Goal: Contribute content: Contribute content

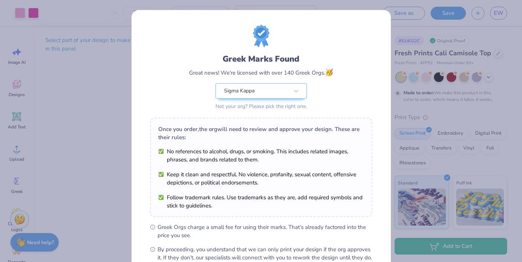
scroll to position [85, 0]
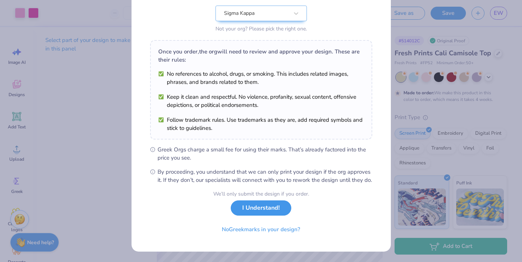
click at [269, 211] on button "I Understand!" at bounding box center [261, 208] width 61 height 15
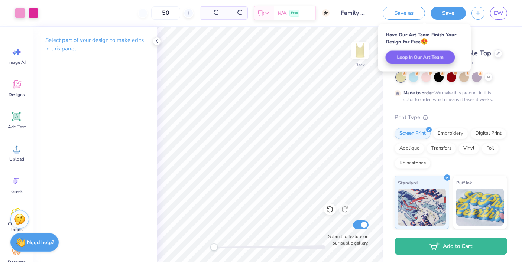
scroll to position [0, 0]
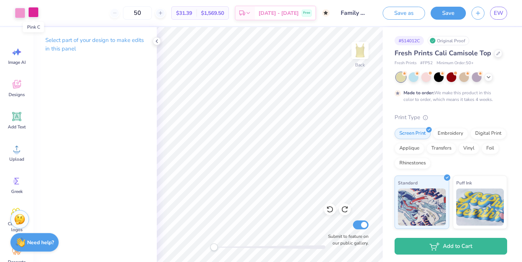
click at [37, 10] on div at bounding box center [33, 12] width 10 height 10
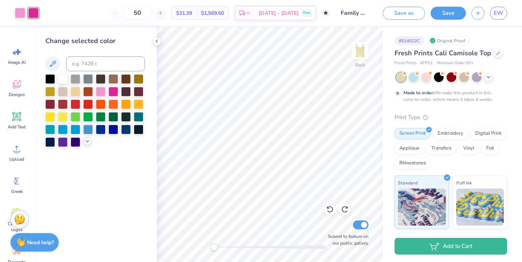
click at [85, 143] on icon at bounding box center [87, 142] width 6 height 6
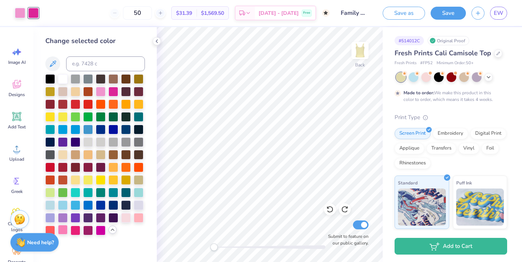
click at [61, 228] on div at bounding box center [63, 230] width 10 height 10
click at [20, 16] on div at bounding box center [20, 12] width 10 height 10
click at [114, 88] on div at bounding box center [113, 91] width 10 height 10
click at [104, 91] on div at bounding box center [101, 91] width 10 height 10
click at [157, 43] on icon at bounding box center [157, 41] width 6 height 6
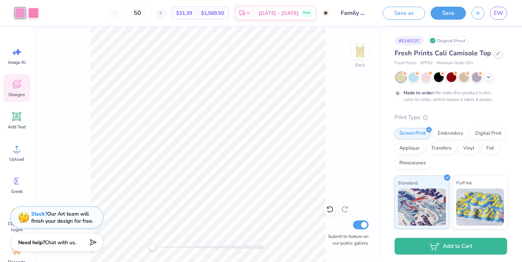
click at [18, 95] on span "Designs" at bounding box center [17, 95] width 16 height 6
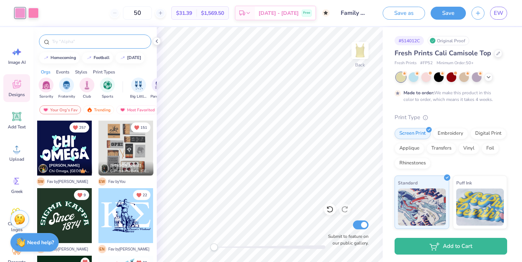
click at [67, 43] on input "text" at bounding box center [98, 41] width 95 height 7
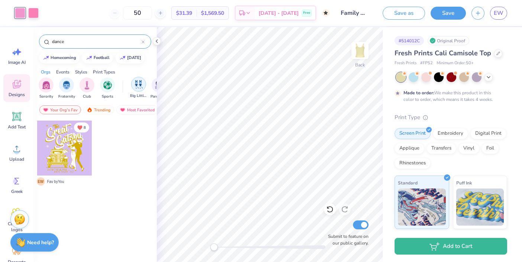
type input "dance"
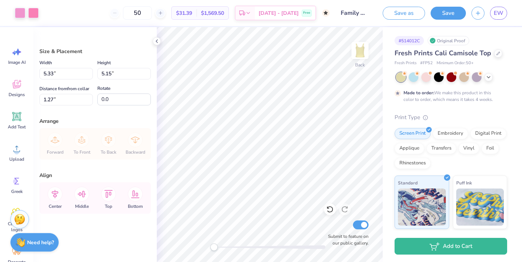
type input "1.33"
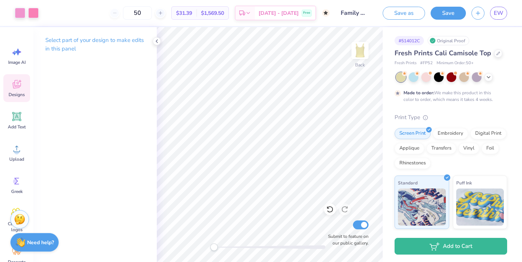
click at [16, 87] on icon at bounding box center [16, 85] width 7 height 6
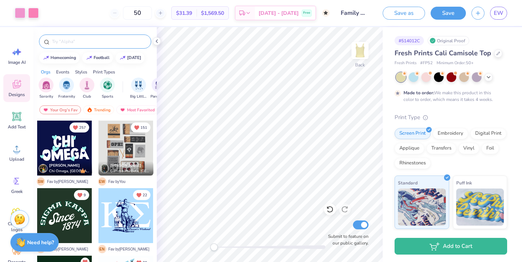
click at [81, 42] on input "text" at bounding box center [98, 41] width 95 height 7
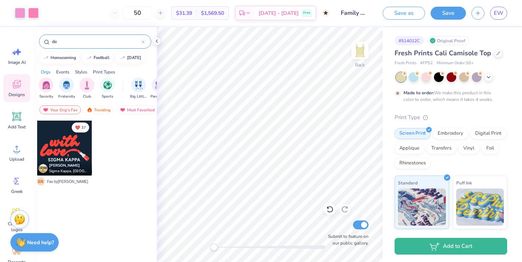
type input "d"
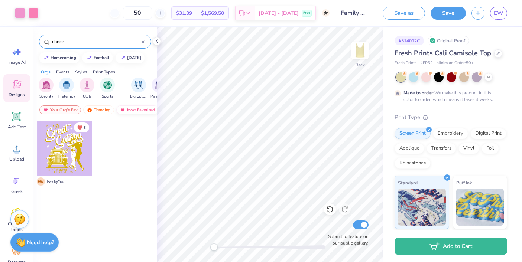
click at [131, 109] on div "Most Favorited" at bounding box center [137, 109] width 42 height 9
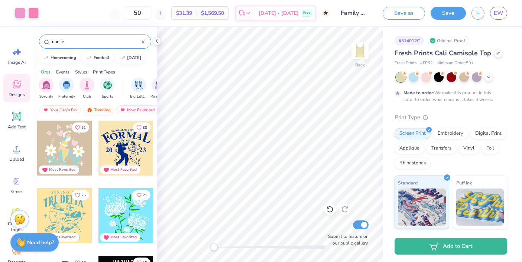
scroll to position [0, 43]
click at [59, 109] on div "Trending" at bounding box center [55, 109] width 31 height 9
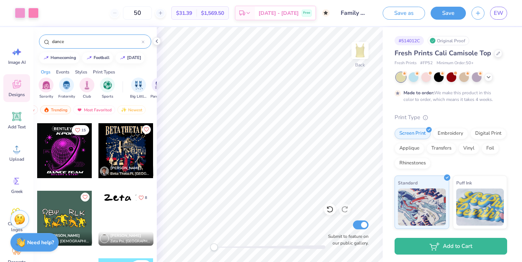
scroll to position [1078, 0]
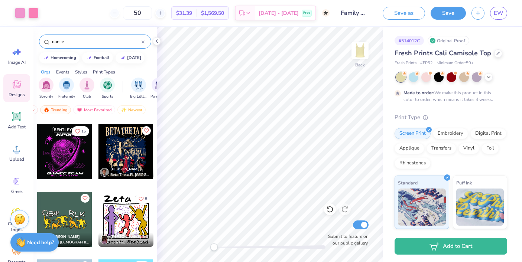
click at [91, 42] on input "dance" at bounding box center [96, 41] width 90 height 7
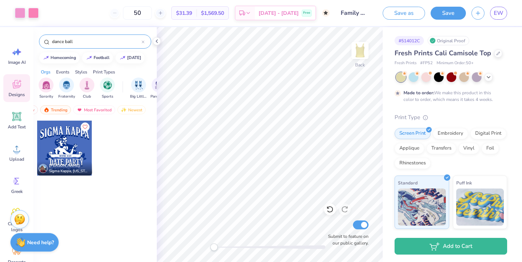
type input "dance ball"
click at [76, 150] on div at bounding box center [64, 148] width 55 height 55
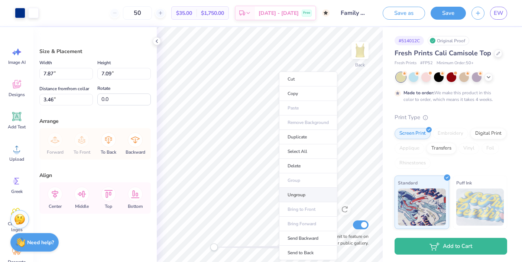
click at [303, 193] on li "Ungroup" at bounding box center [308, 195] width 58 height 14
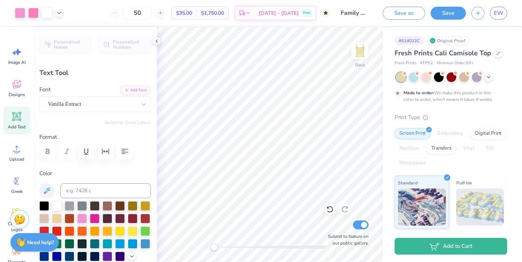
type input "4.11"
type input "0.35"
type input "10.20"
type textarea "Greek Dance 2025"
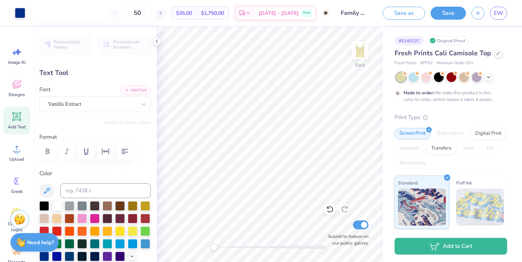
type input "2.59"
click at [83, 217] on div at bounding box center [82, 218] width 10 height 10
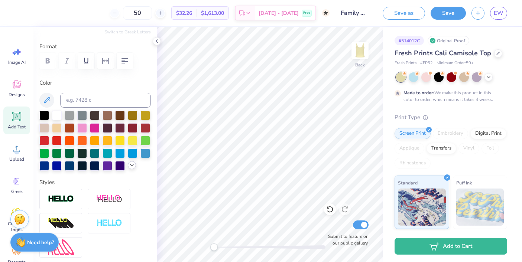
click at [133, 164] on icon at bounding box center [132, 165] width 6 height 6
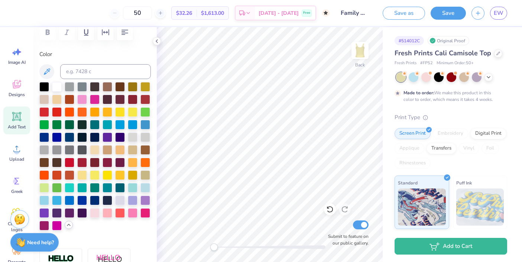
scroll to position [124, 0]
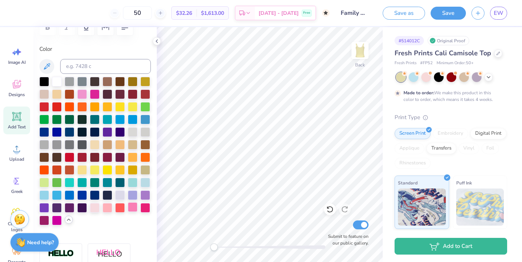
click at [133, 211] on div at bounding box center [133, 207] width 10 height 10
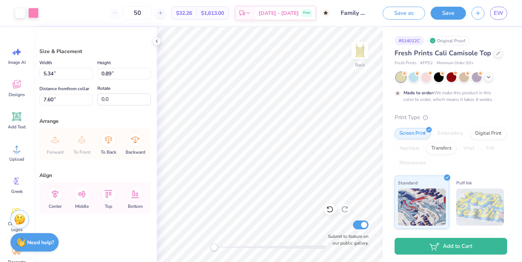
type input "5.65"
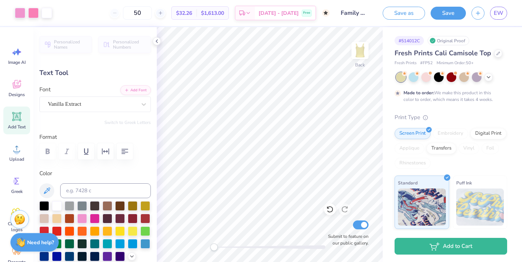
type input "6.45"
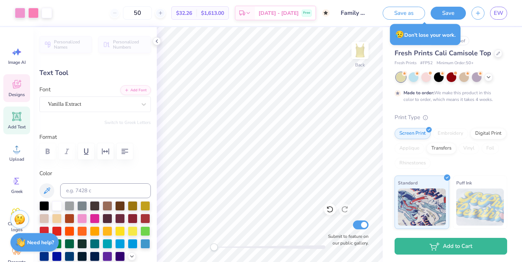
click at [21, 92] on span "Designs" at bounding box center [17, 95] width 16 height 6
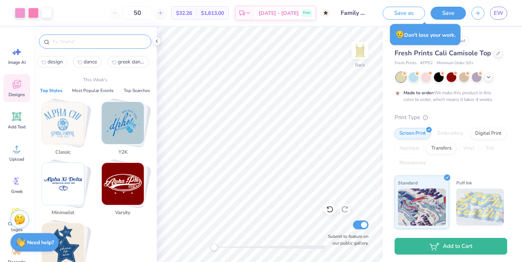
click at [85, 42] on input "text" at bounding box center [98, 41] width 95 height 7
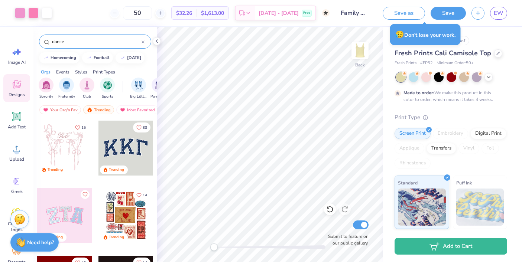
type input "dance"
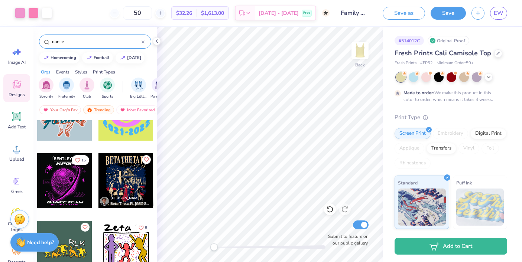
scroll to position [1049, 0]
click at [79, 196] on div at bounding box center [9, 181] width 165 height 55
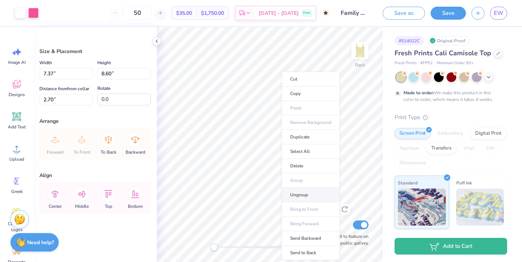
click at [299, 192] on li "Ungroup" at bounding box center [311, 195] width 58 height 14
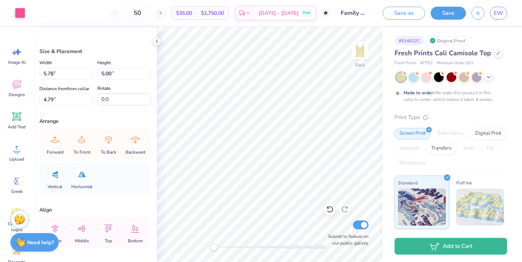
type input "5.78"
type input "5.00"
type input "4.79"
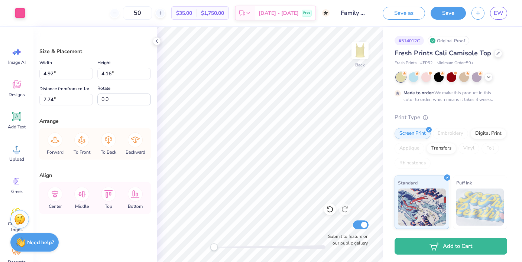
type input "4.92"
type input "4.16"
type input "7.74"
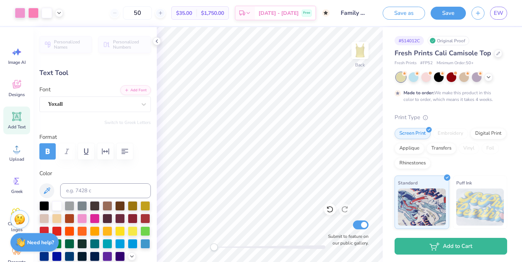
type input "3.02"
type input "0.43"
type input "3.78"
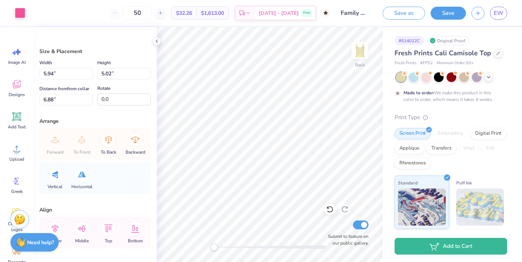
type input "5.94"
type input "5.02"
type input "6.88"
type input "7.29"
type input "6.16"
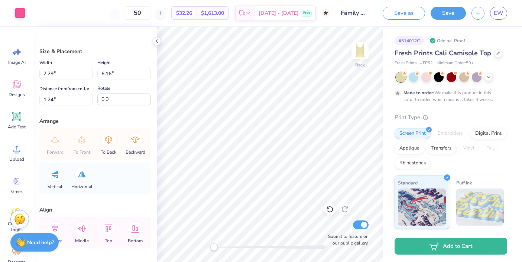
type input "1.24"
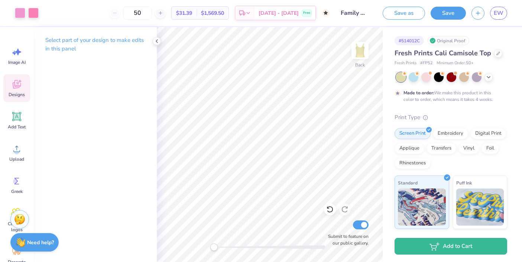
click at [18, 90] on div "Designs" at bounding box center [16, 88] width 27 height 28
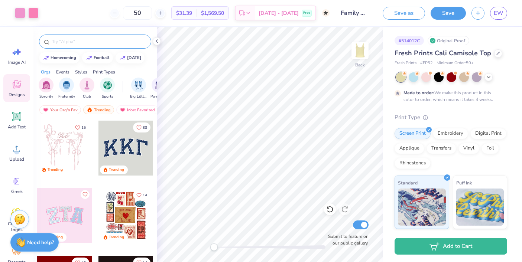
click at [79, 41] on input "text" at bounding box center [98, 41] width 95 height 7
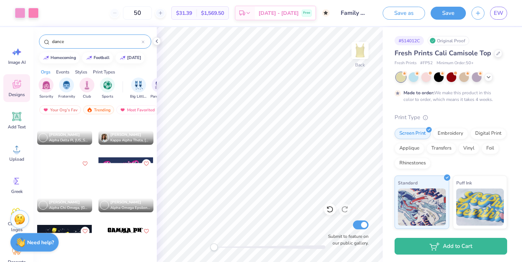
scroll to position [1789, 0]
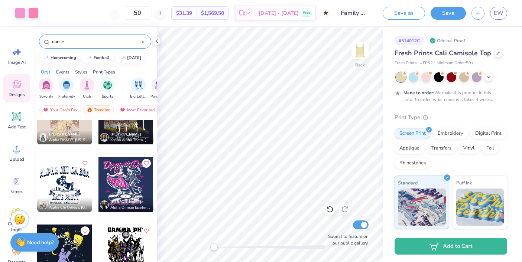
type input "dance"
click at [132, 186] on div at bounding box center [125, 184] width 55 height 55
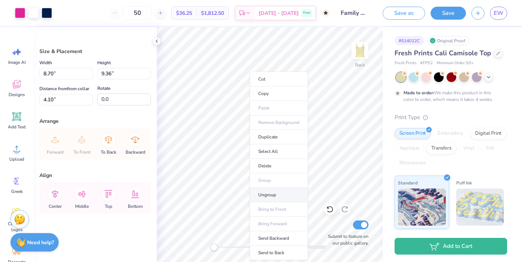
click at [270, 192] on li "Ungroup" at bounding box center [279, 195] width 58 height 14
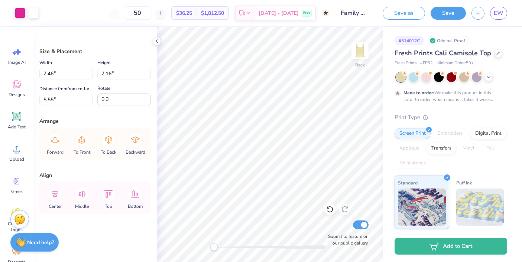
type input "5.55"
type input "6.59"
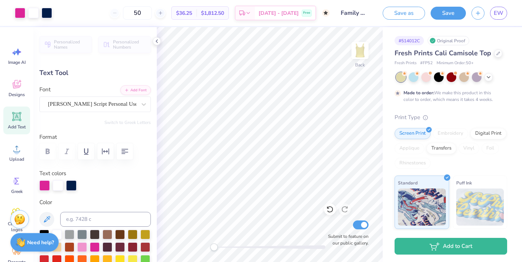
type input "3.33"
type input "1.70"
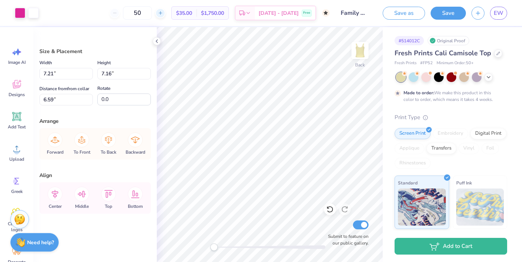
type input "5.65"
type input "4.16"
type input "5.43"
type input "6.69"
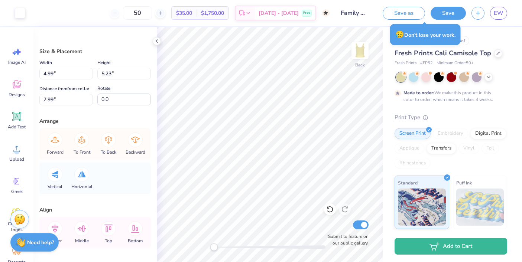
type input "0.16"
type input "0.23"
type input "5.95"
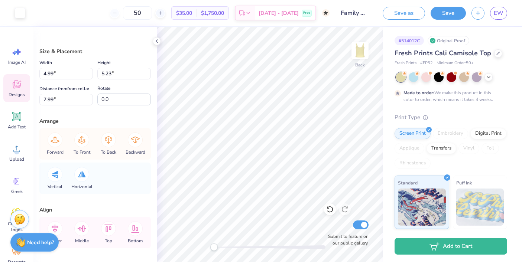
click at [17, 94] on span "Designs" at bounding box center [17, 95] width 16 height 6
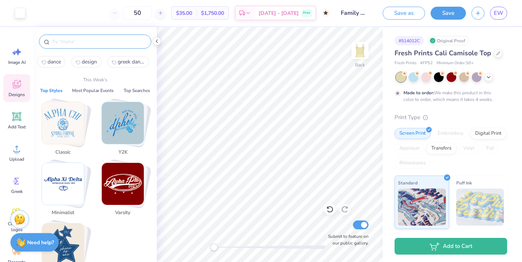
click at [89, 38] on input "text" at bounding box center [98, 41] width 95 height 7
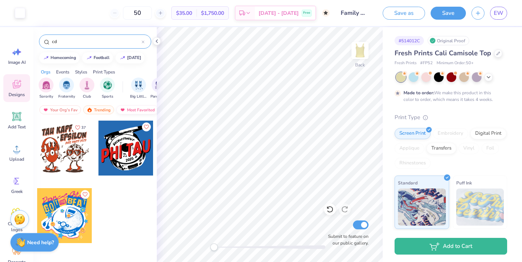
click at [129, 108] on div "Most Favorited" at bounding box center [137, 109] width 42 height 9
click at [102, 110] on div "Trending" at bounding box center [98, 109] width 31 height 9
click at [75, 42] on input "cd" at bounding box center [96, 41] width 90 height 7
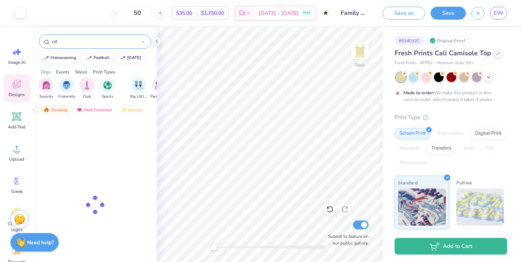
click at [75, 42] on input "cd" at bounding box center [96, 41] width 90 height 7
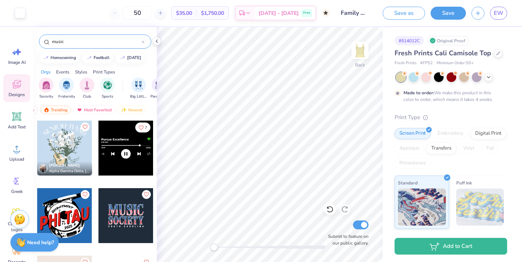
type input "music"
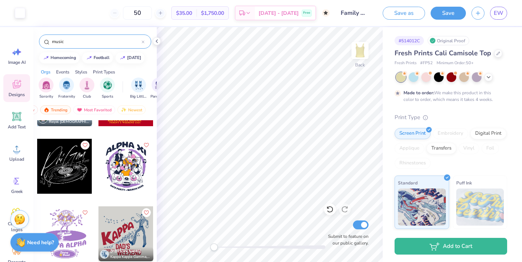
scroll to position [388, 0]
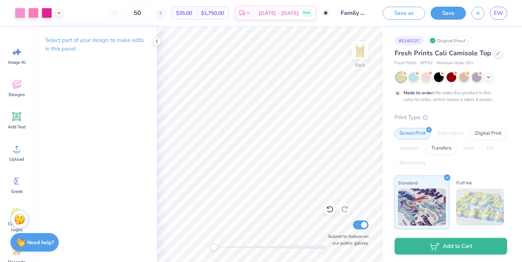
click at [319, 250] on div "Back Submit to feature on our public gallery." at bounding box center [270, 144] width 226 height 235
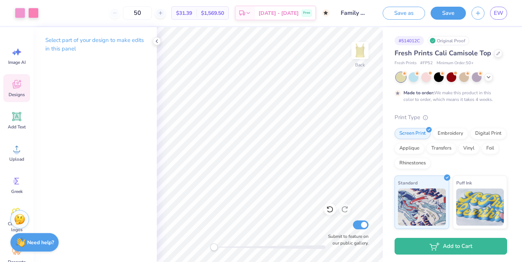
click at [14, 89] on icon at bounding box center [16, 84] width 11 height 11
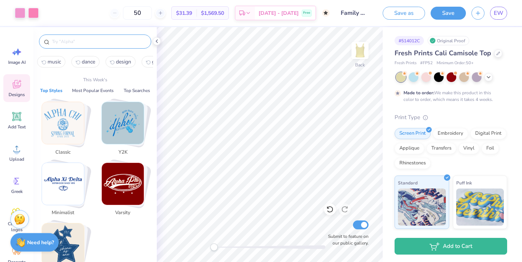
click at [65, 42] on input "text" at bounding box center [98, 41] width 95 height 7
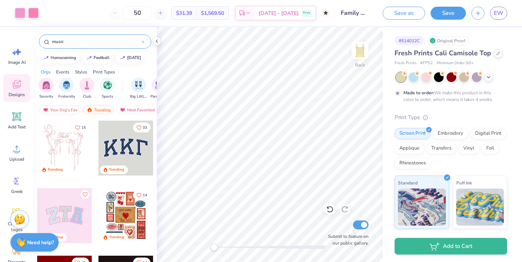
type input "music"
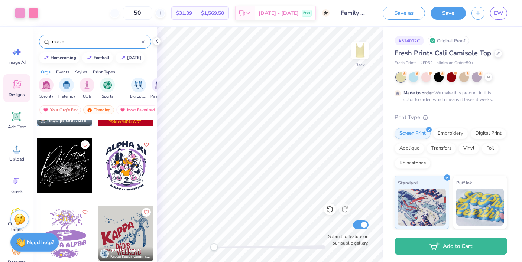
scroll to position [387, 0]
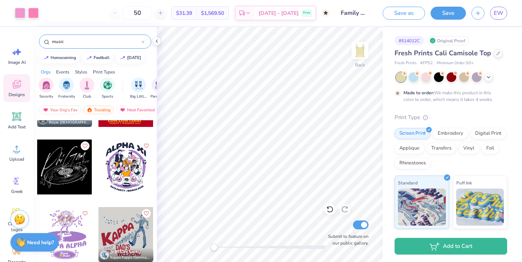
click at [70, 157] on div at bounding box center [64, 167] width 55 height 55
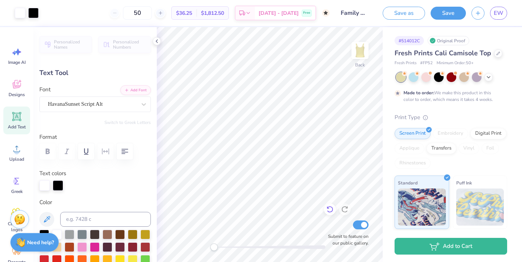
type input "-3.0"
type textarea "Sig Kap"
type input "0.0"
type input "5.50"
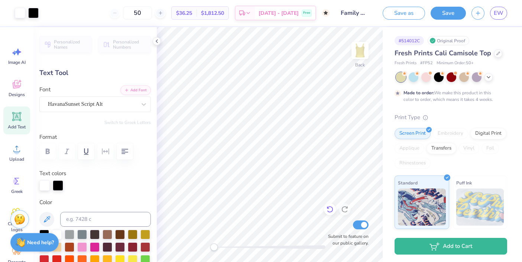
type input "4.44"
type input "6.83"
type input "0.0"
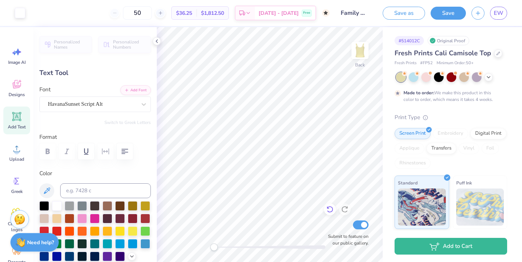
type input "0.64"
type input "0.37"
type input "8.86"
type input "0.0"
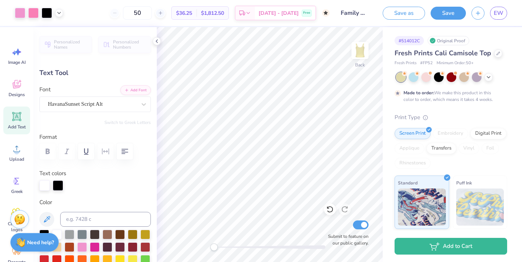
type input "5.50"
type input "4.44"
type input "6.64"
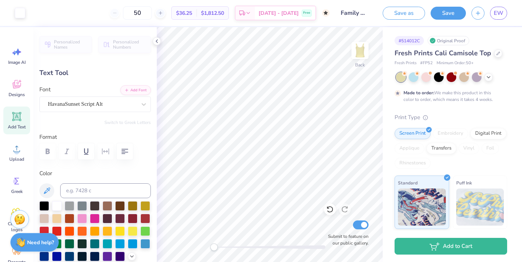
type input "0.64"
type input "0.37"
type input "8.91"
type input "-14.5"
click at [41, 207] on div at bounding box center [44, 206] width 10 height 10
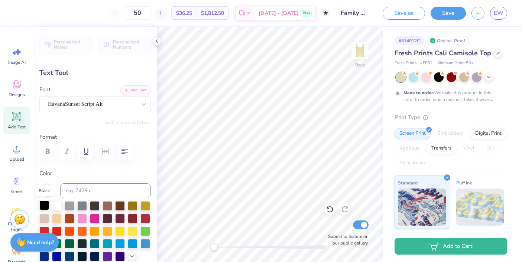
click at [41, 207] on div at bounding box center [44, 206] width 10 height 10
click at [149, 168] on div "Personalized Names Personalized Numbers Text Tool Add Font Font HavanaSunset Sc…" at bounding box center [94, 144] width 123 height 235
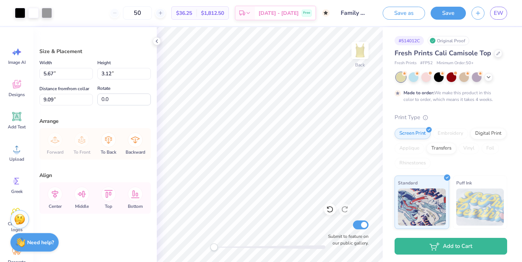
type input "5.63"
click at [16, 7] on div at bounding box center [20, 12] width 10 height 10
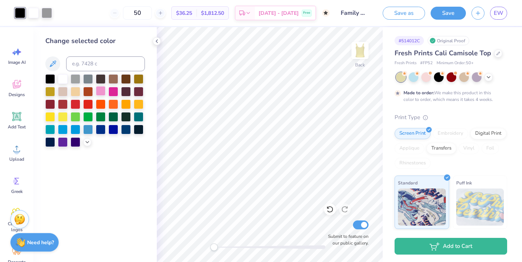
click at [100, 92] on div at bounding box center [101, 91] width 10 height 10
click at [87, 144] on div at bounding box center [87, 141] width 8 height 8
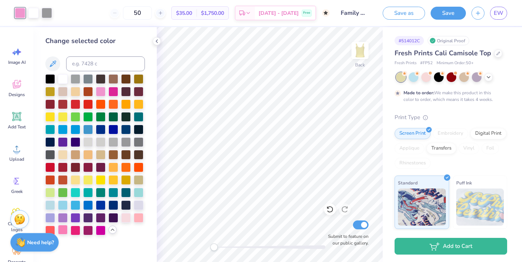
click at [64, 229] on div at bounding box center [63, 230] width 10 height 10
click at [137, 230] on div at bounding box center [95, 154] width 100 height 161
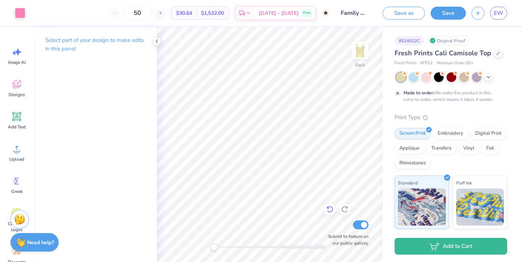
click at [330, 209] on icon at bounding box center [329, 209] width 7 height 7
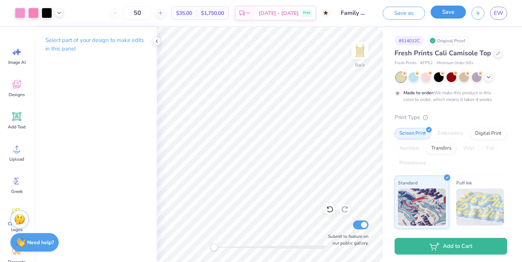
click at [452, 13] on button "Save" at bounding box center [447, 12] width 35 height 13
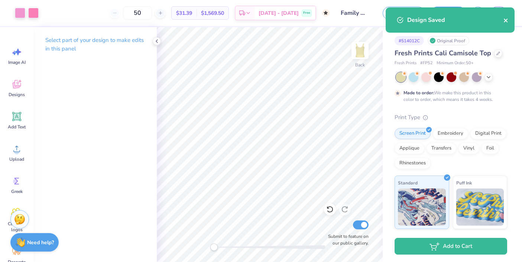
click at [507, 22] on icon "close" at bounding box center [505, 20] width 5 height 6
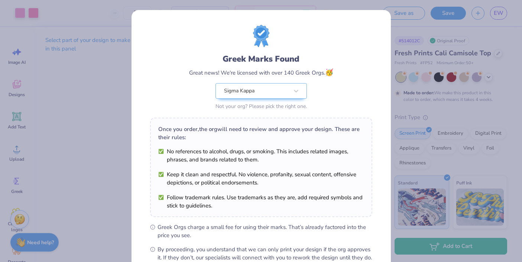
scroll to position [85, 0]
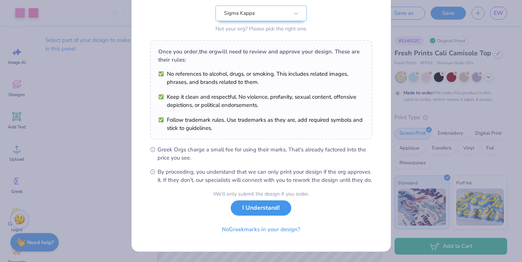
click at [271, 209] on button "I Understand!" at bounding box center [261, 208] width 61 height 15
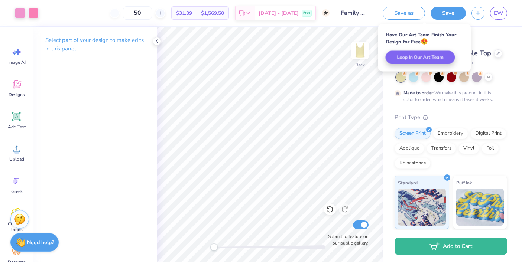
scroll to position [0, 0]
click at [501, 13] on span "EW" at bounding box center [499, 13] width 10 height 9
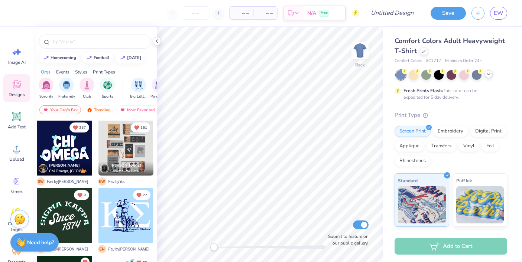
click at [489, 75] on icon at bounding box center [488, 74] width 6 height 6
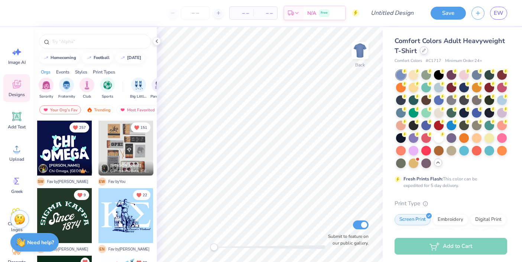
click at [422, 52] on div at bounding box center [424, 50] width 8 height 8
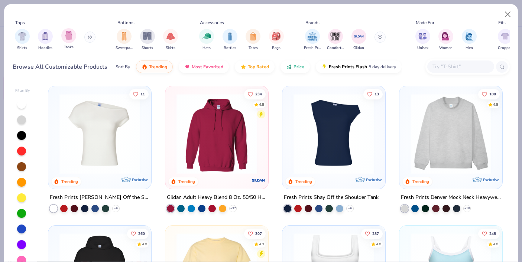
click at [63, 41] on div "Tanks" at bounding box center [68, 39] width 15 height 22
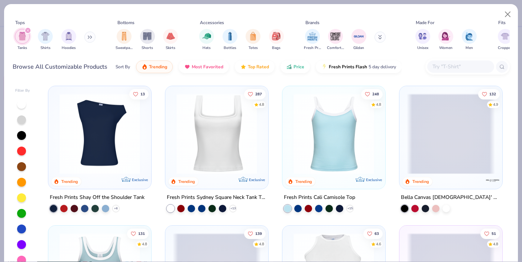
click at [22, 197] on div at bounding box center [21, 198] width 9 height 9
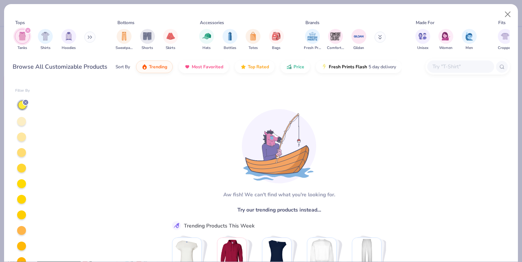
click at [23, 119] on div at bounding box center [21, 121] width 9 height 9
click at [21, 137] on div at bounding box center [21, 137] width 9 height 9
click at [24, 156] on div at bounding box center [21, 152] width 9 height 9
click at [23, 171] on div at bounding box center [21, 168] width 9 height 9
click at [23, 190] on div at bounding box center [22, 199] width 15 height 198
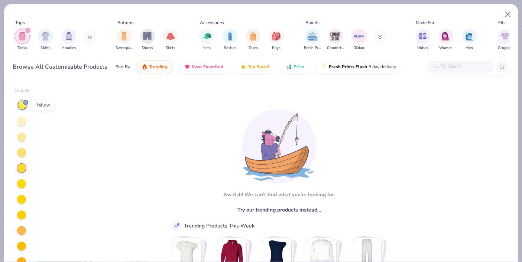
click at [24, 105] on div at bounding box center [25, 102] width 7 height 7
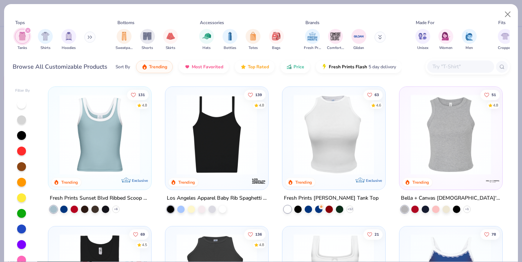
scroll to position [149, 0]
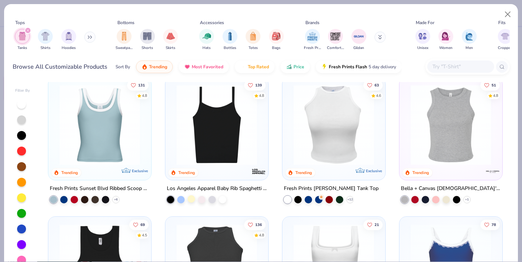
click at [191, 198] on div at bounding box center [191, 198] width 7 height 7
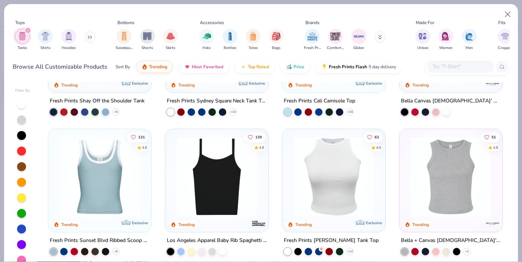
scroll to position [0, 0]
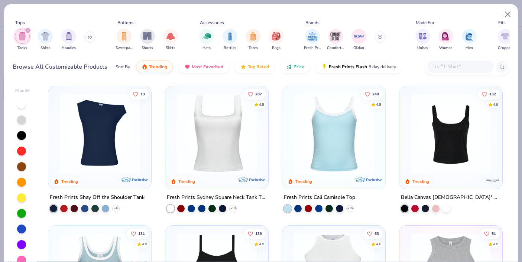
click at [349, 143] on img at bounding box center [334, 134] width 88 height 81
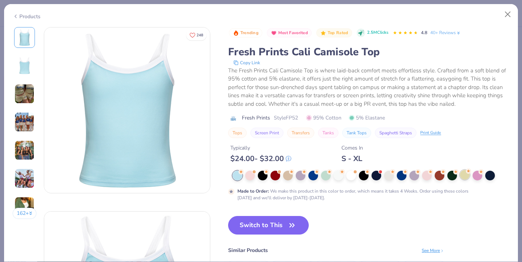
click at [463, 177] on div at bounding box center [465, 175] width 10 height 10
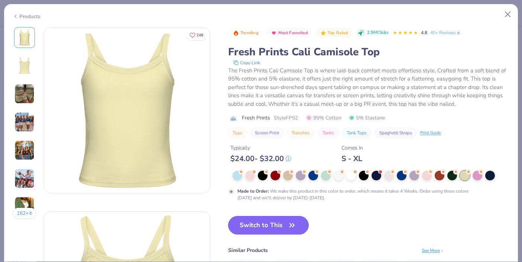
click at [288, 225] on icon "button" at bounding box center [292, 225] width 10 height 10
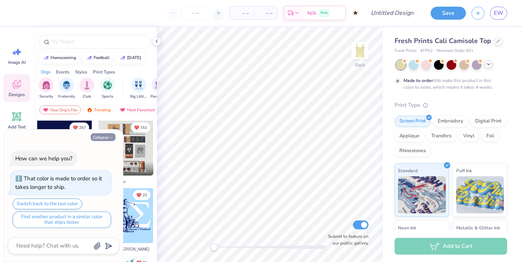
click at [108, 136] on button "Collapse" at bounding box center [103, 137] width 25 height 8
type textarea "x"
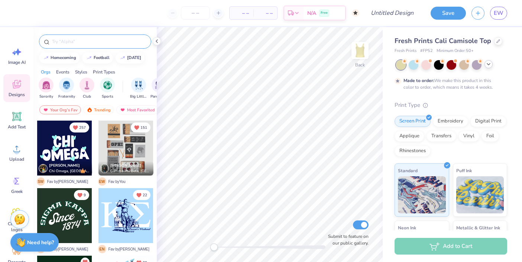
click at [77, 41] on input "text" at bounding box center [98, 41] width 95 height 7
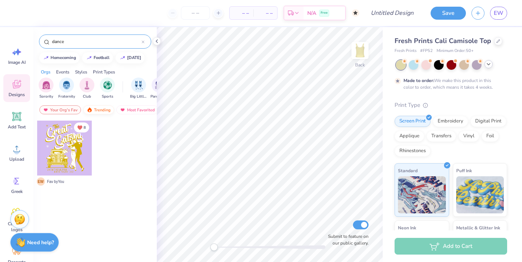
click at [106, 109] on div "Trending" at bounding box center [98, 109] width 31 height 9
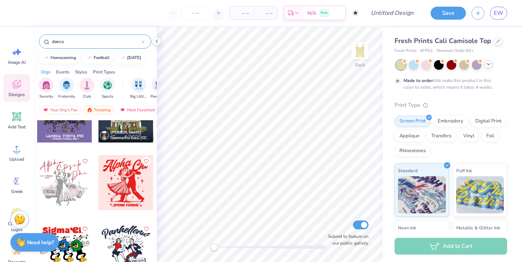
scroll to position [1465, 0]
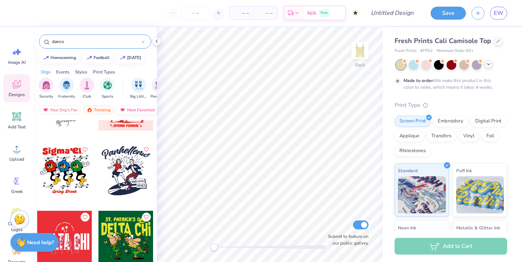
click at [137, 110] on div "Most Favorited" at bounding box center [137, 109] width 42 height 9
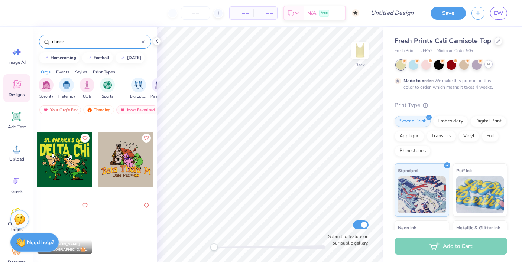
scroll to position [1224, 0]
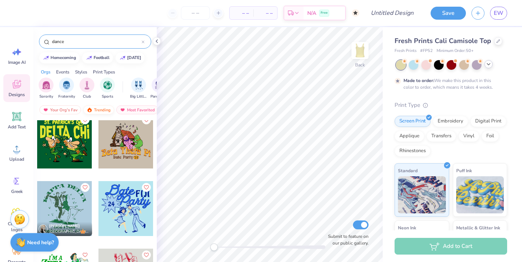
click at [105, 108] on div "Trending" at bounding box center [98, 109] width 31 height 9
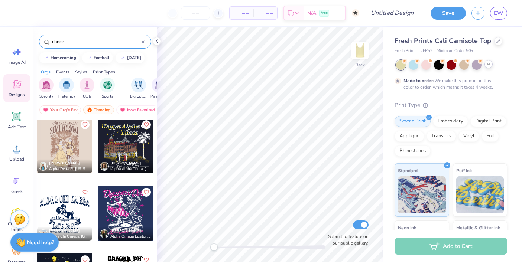
scroll to position [1721, 0]
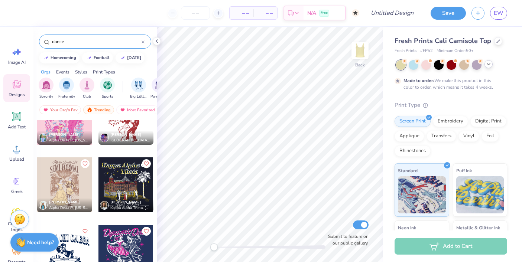
click at [58, 40] on input "dance" at bounding box center [96, 41] width 90 height 7
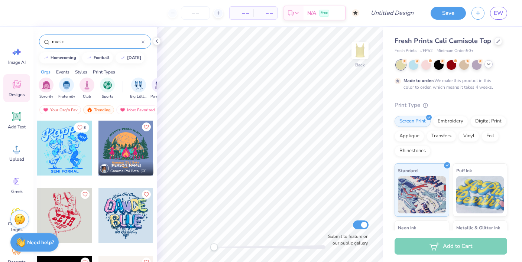
type input "music"
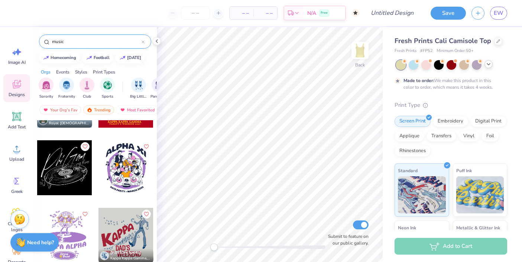
scroll to position [387, 0]
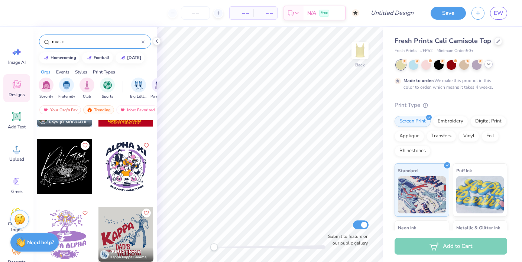
click at [68, 177] on div at bounding box center [64, 166] width 55 height 55
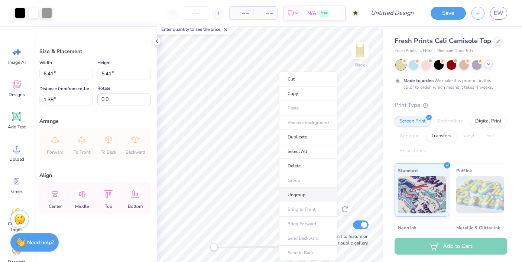
click at [296, 193] on li "Ungroup" at bounding box center [308, 195] width 58 height 14
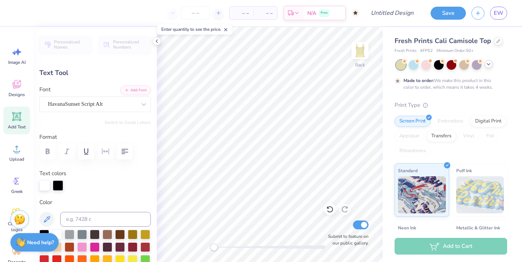
scroll to position [0, 0]
type textarea "Sig Kap"
type input "0.0"
type input "5.95"
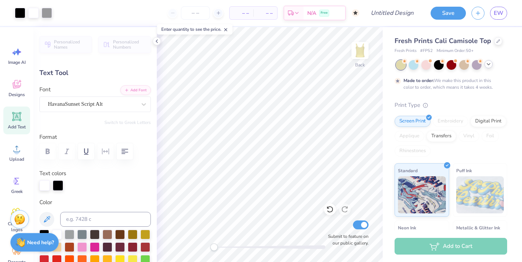
type input "4.80"
type input "0.98"
type input "0.0"
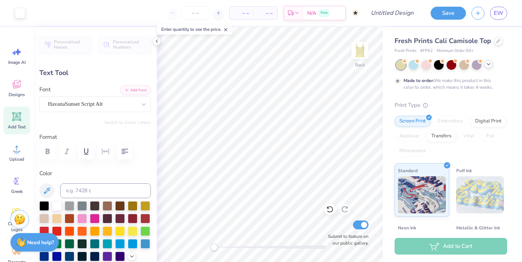
type input "0.69"
type input "0.41"
type input "3.17"
click at [46, 205] on div at bounding box center [44, 206] width 10 height 10
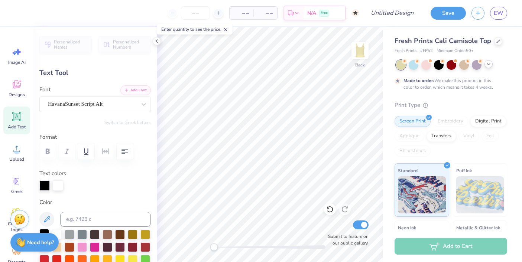
type input "0.0"
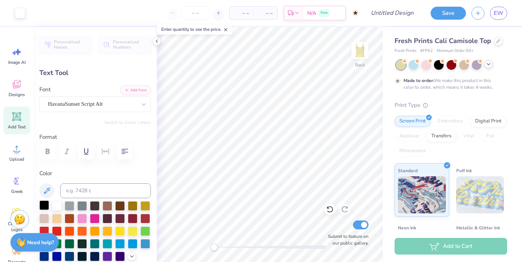
type input "0.47"
type input "0.65"
type input "2.98"
click at [45, 205] on div at bounding box center [44, 206] width 10 height 10
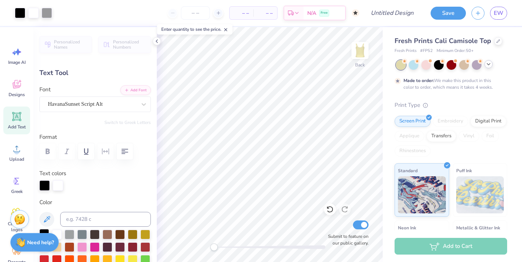
type input "0.0"
type input "0.69"
type input "0.41"
type input "3.17"
type input "-14.5"
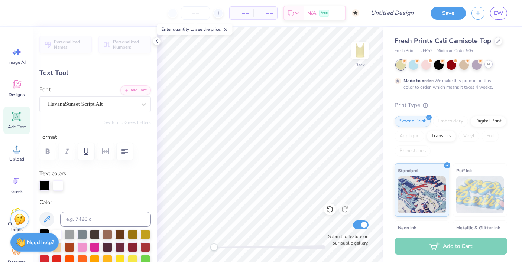
type textarea "2025"
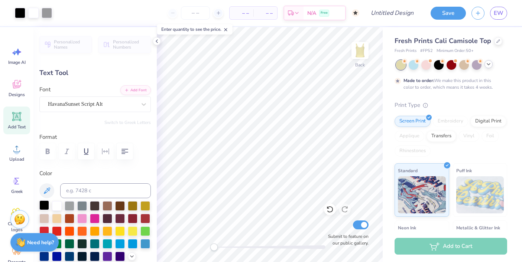
type input "0.0"
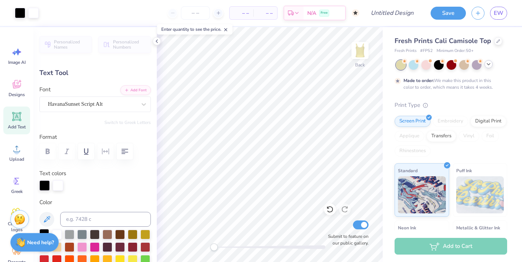
type input "0.47"
type input "0.65"
type input "2.98"
type input "0.0"
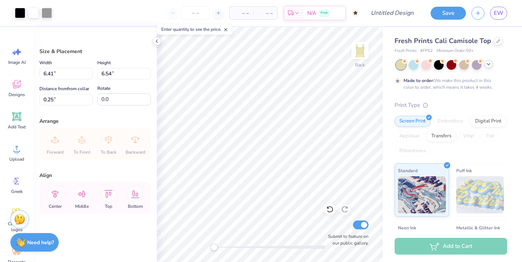
type input "0.71"
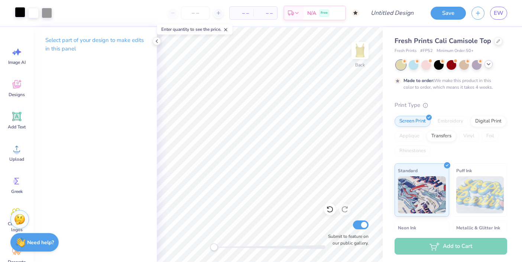
click at [20, 11] on div at bounding box center [20, 12] width 10 height 10
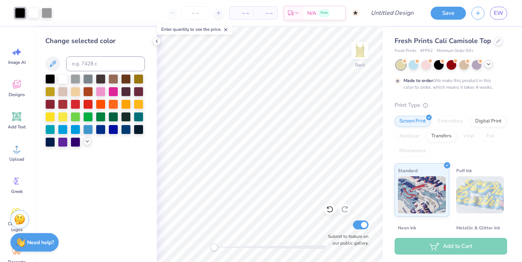
click at [88, 141] on icon at bounding box center [87, 142] width 6 height 6
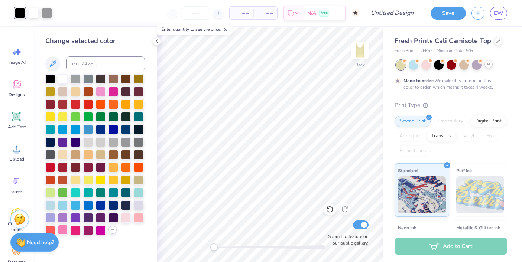
click at [64, 231] on div at bounding box center [63, 230] width 10 height 10
click at [102, 91] on div at bounding box center [101, 91] width 10 height 10
click at [64, 231] on div at bounding box center [63, 230] width 10 height 10
click at [46, 12] on div at bounding box center [47, 12] width 10 height 10
click at [42, 78] on div "Change selected color" at bounding box center [94, 144] width 123 height 235
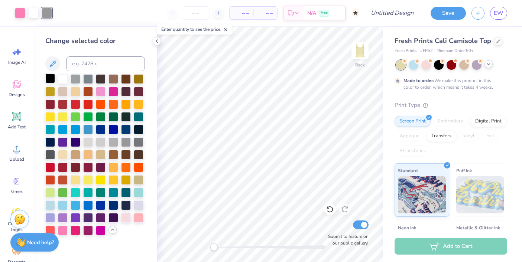
click at [46, 78] on div at bounding box center [50, 79] width 10 height 10
click at [61, 79] on div at bounding box center [63, 79] width 10 height 10
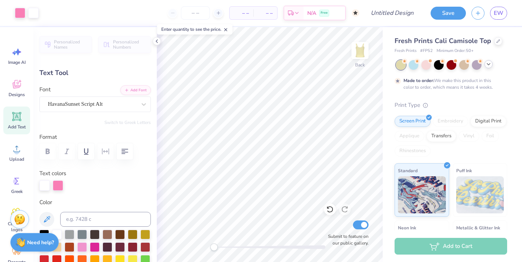
type input "0.0"
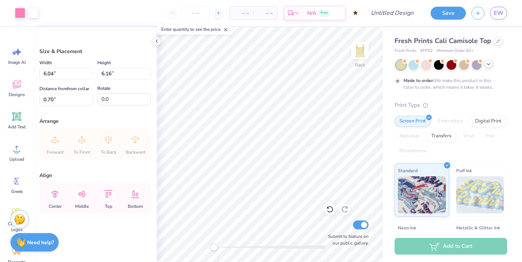
type input "0.60"
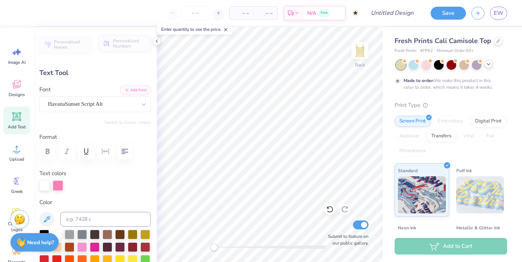
type input "0.0"
click at [22, 12] on div at bounding box center [20, 12] width 10 height 10
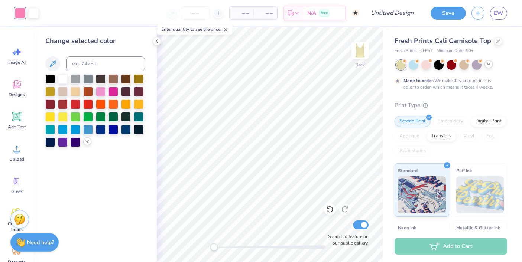
click at [86, 144] on div at bounding box center [87, 141] width 8 height 8
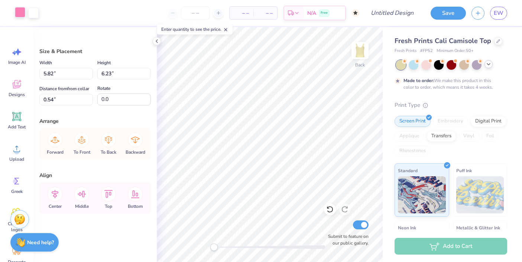
click at [19, 11] on div at bounding box center [20, 12] width 10 height 10
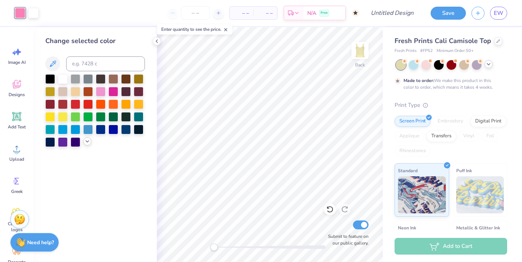
click at [89, 142] on icon at bounding box center [87, 142] width 6 height 6
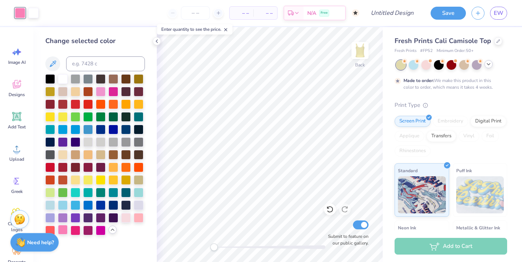
click at [64, 230] on div at bounding box center [63, 230] width 10 height 10
click at [100, 90] on div at bounding box center [101, 91] width 10 height 10
click at [63, 231] on div at bounding box center [63, 230] width 10 height 10
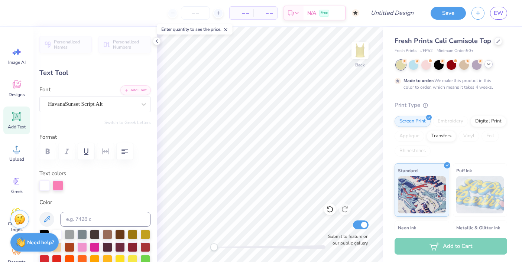
type input "0.0"
type input "0.66"
type input "0.42"
type input "3.41"
type input "-14.5"
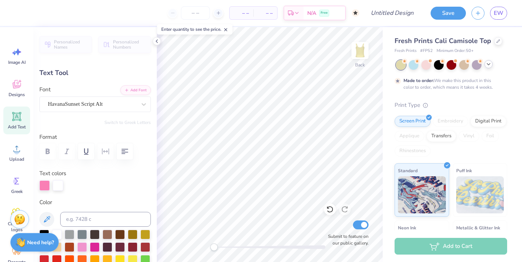
type input "1.18"
type input "0.75"
type input "3.24"
type input "0.96"
type input "0.61"
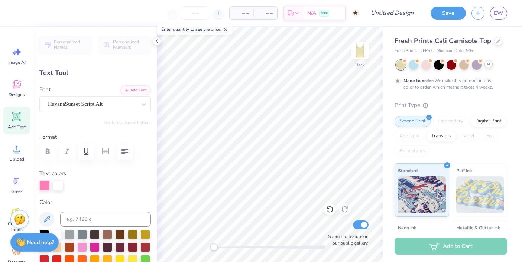
type input "3.30"
type input "0.0"
type input "3.28"
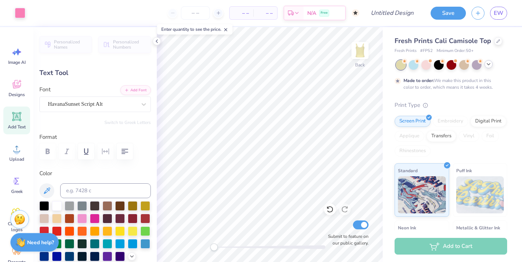
type input "-14.5"
type textarea "Greek Dance"
type input "0.0"
type input "0.97"
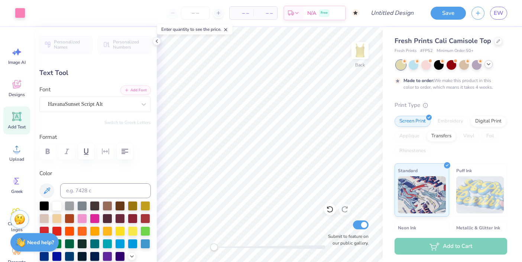
type input "0.53"
type input "7.79"
type input "-14.5"
type input "2.72"
type input "1.50"
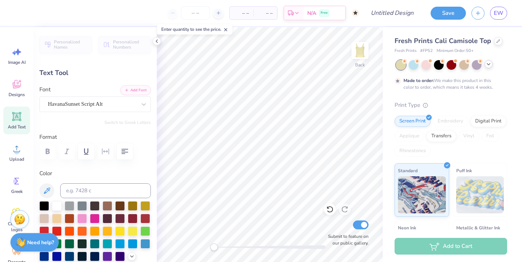
type input "7.43"
type input "0.0"
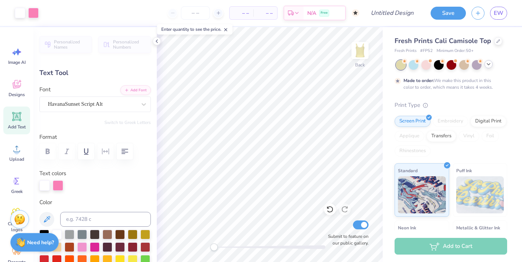
type input "5.61"
type input "4.53"
type input "0.54"
type input "0.0"
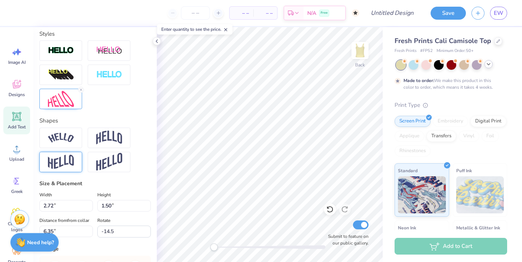
scroll to position [217, 0]
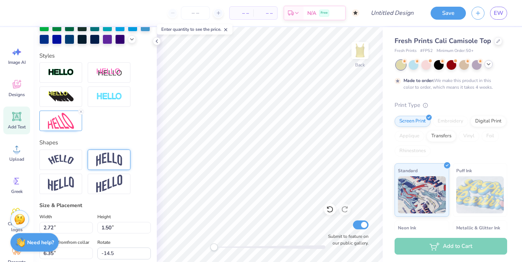
click at [121, 155] on img at bounding box center [109, 160] width 26 height 14
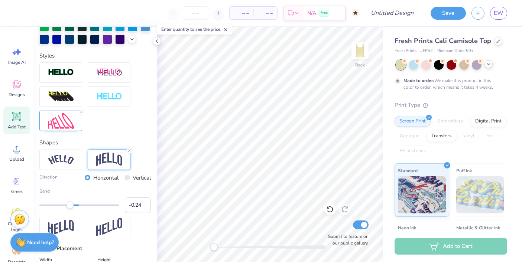
type input "-0.25"
drag, startPoint x: 98, startPoint y: 205, endPoint x: 73, endPoint y: 205, distance: 25.6
click at [69, 205] on div "Accessibility label" at bounding box center [69, 205] width 7 height 7
type input "0.0"
type input "1.43"
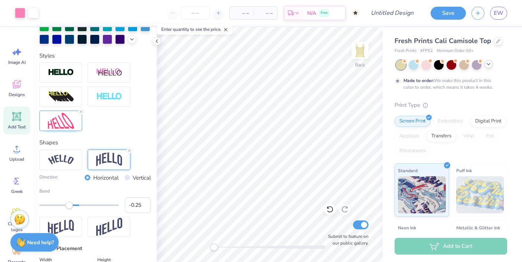
type input "6.41"
type input "0.0"
type input "6.28"
type input "-14.5"
type input "-0.02"
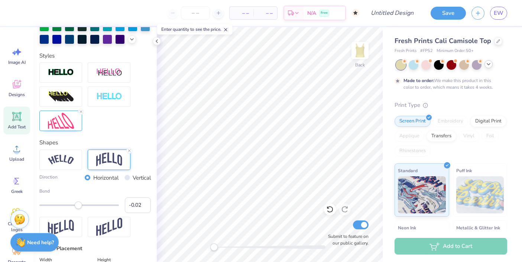
drag, startPoint x: 72, startPoint y: 204, endPoint x: 78, endPoint y: 204, distance: 6.7
click at [78, 204] on div "Accessibility label" at bounding box center [78, 205] width 7 height 7
type input "0.0"
type input "1.50"
type input "6.22"
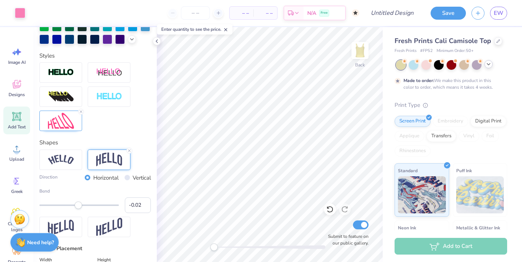
type input "-14.5"
type input "-0.08"
click at [75, 204] on div "Accessibility label" at bounding box center [75, 205] width 7 height 7
type input "0.0"
type input "-0.14"
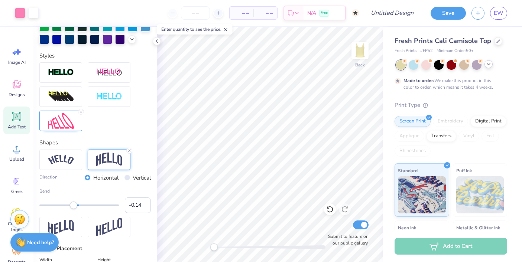
click at [74, 206] on div "Accessibility label" at bounding box center [73, 205] width 7 height 7
type input "1.47"
type input "6.25"
type input "0.0"
type input "6.27"
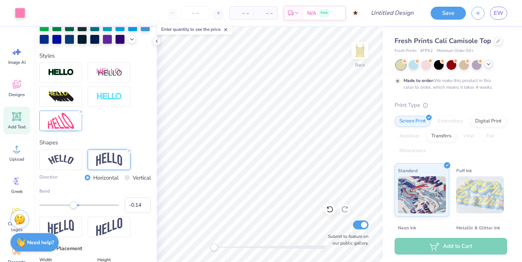
type input "-14.5"
type input "-0.20"
click at [71, 206] on div "Accessibility label" at bounding box center [71, 205] width 7 height 7
type input "0.0"
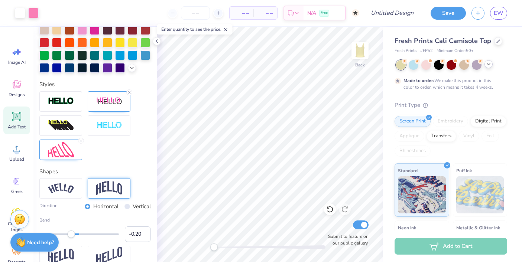
type input "5.61"
type input "4.53"
type input "0.81"
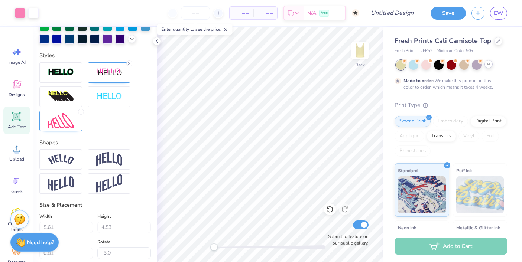
type input "0.0"
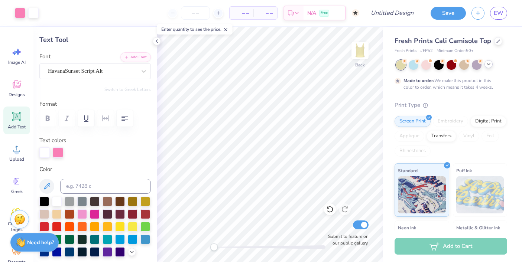
scroll to position [0, 0]
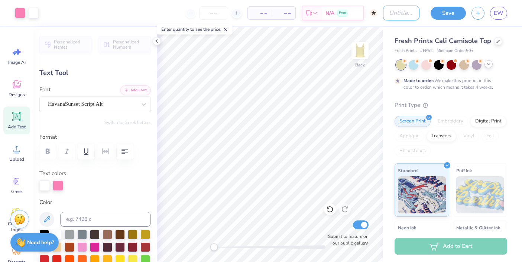
click at [389, 12] on input "Design Title" at bounding box center [401, 13] width 36 height 15
type input "Greek Dance"
click at [438, 14] on button "Save" at bounding box center [447, 12] width 35 height 13
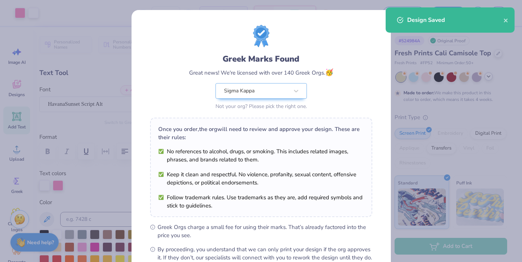
scroll to position [85, 0]
